Goal: Transaction & Acquisition: Book appointment/travel/reservation

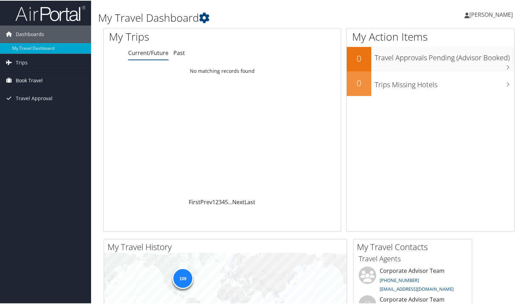
click at [50, 84] on link "Book Travel" at bounding box center [45, 80] width 91 height 18
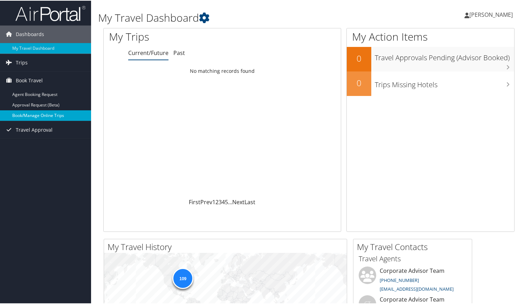
click at [40, 110] on link "Book/Manage Online Trips" at bounding box center [45, 115] width 91 height 11
